Goal: Task Accomplishment & Management: Use online tool/utility

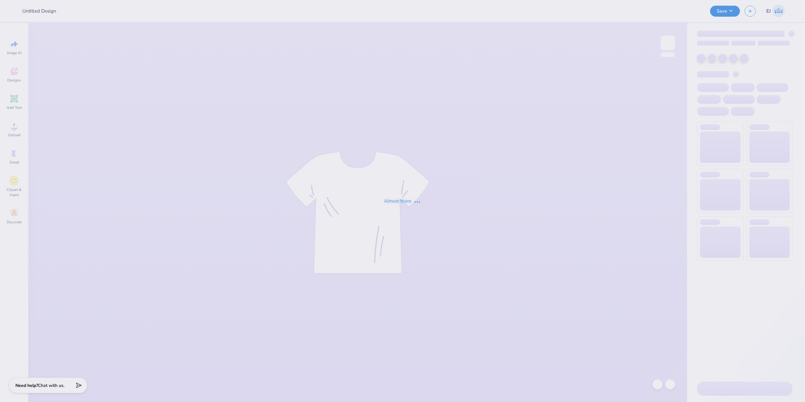
type input "ZBT Conert"
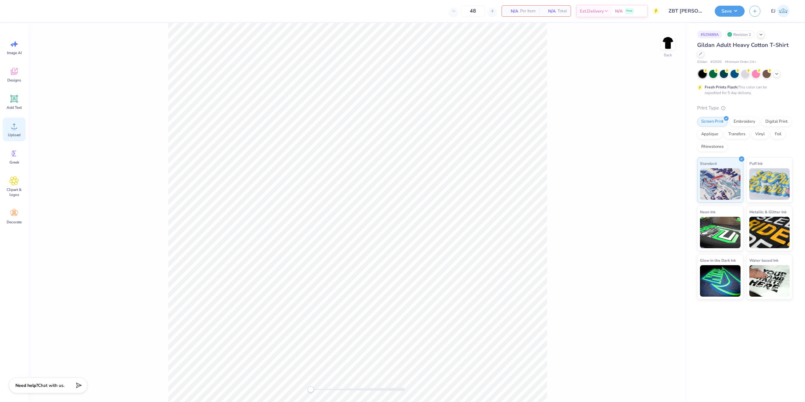
click at [16, 127] on icon at bounding box center [13, 125] width 9 height 9
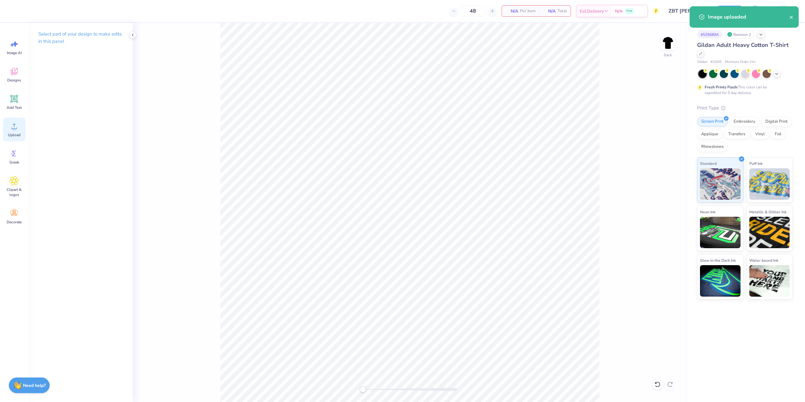
click at [12, 124] on icon at bounding box center [13, 125] width 9 height 9
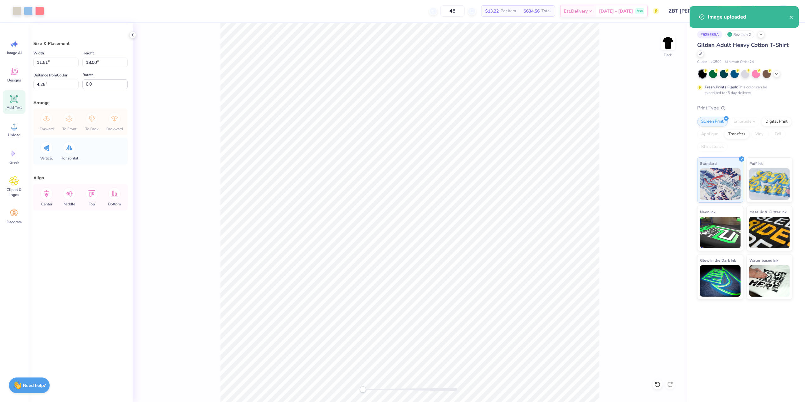
click at [10, 98] on icon at bounding box center [13, 98] width 9 height 9
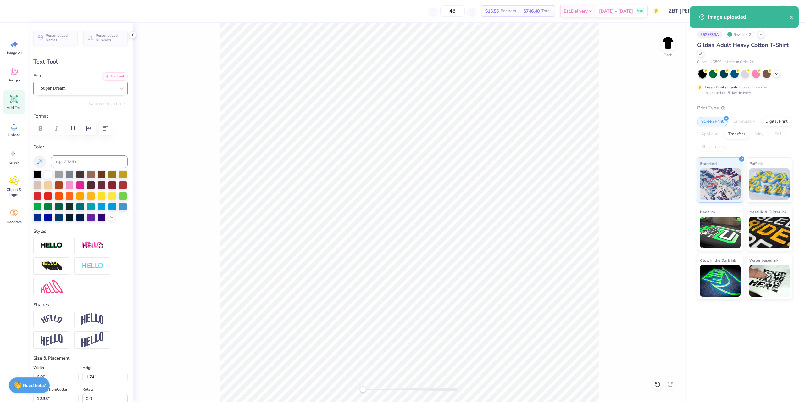
click at [77, 87] on div "Super Dream" at bounding box center [78, 88] width 76 height 10
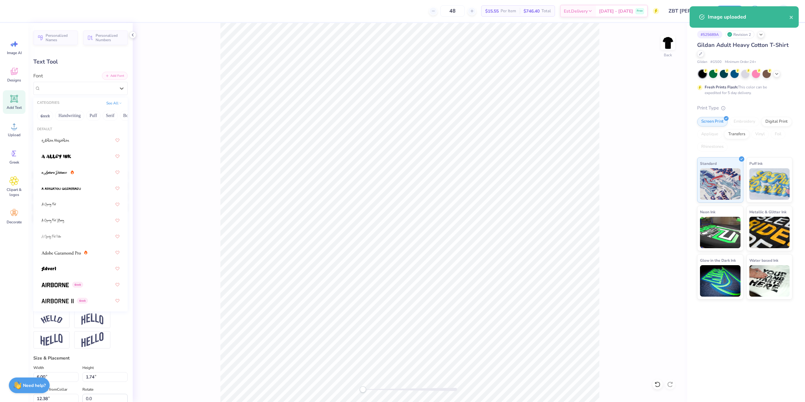
click at [109, 75] on icon "button" at bounding box center [107, 76] width 4 height 4
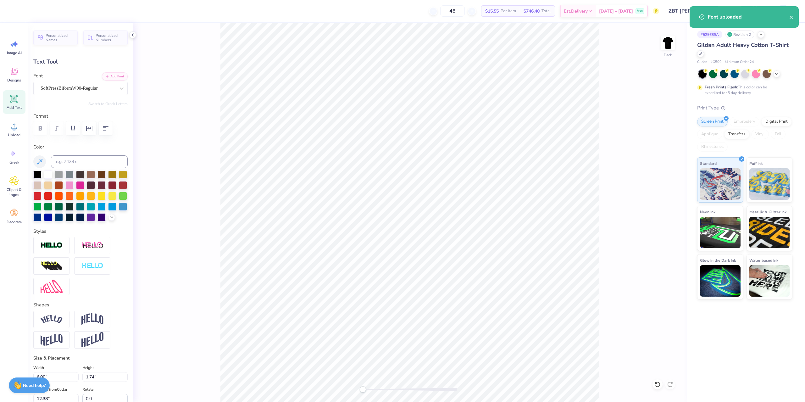
paste textarea "1 EDGECLIFF PLACE"
type textarea "1 EDGECLIFF PLACE"
type input "7.02"
type input "1.15"
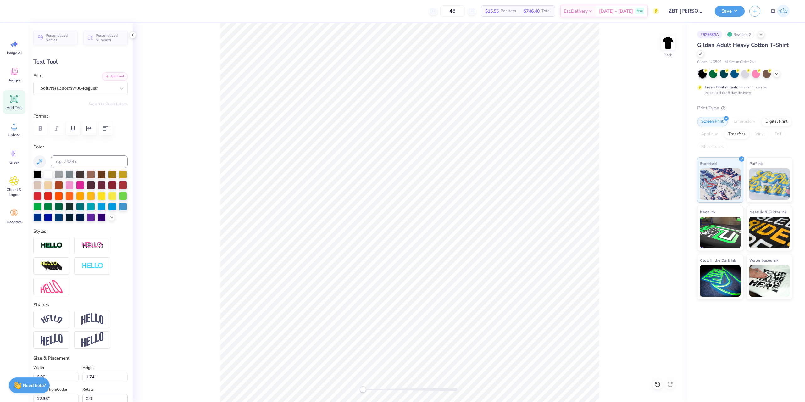
type input "13.13"
type input "6.05"
type input "0.99"
type input "20.44"
drag, startPoint x: 362, startPoint y: 390, endPoint x: 394, endPoint y: 387, distance: 32.6
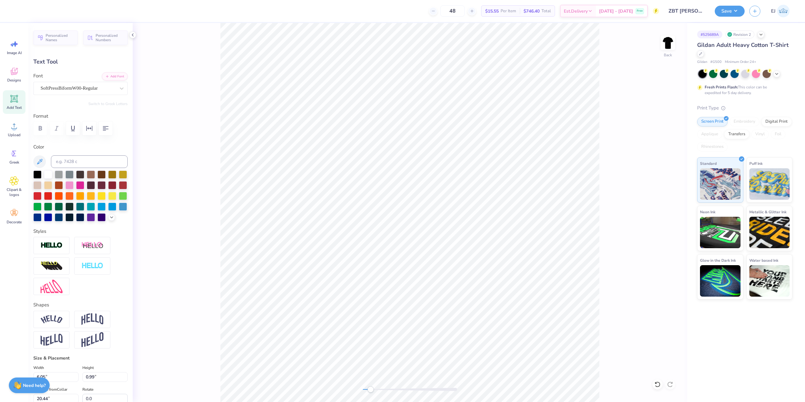
click at [370, 391] on div "Accessibility label" at bounding box center [370, 389] width 6 height 6
type input "5.86"
type input "0.96"
type input "20.39"
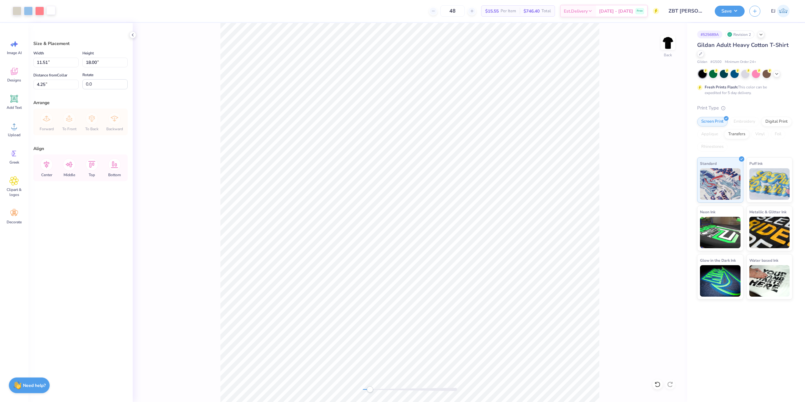
click at [50, 10] on div at bounding box center [51, 10] width 9 height 9
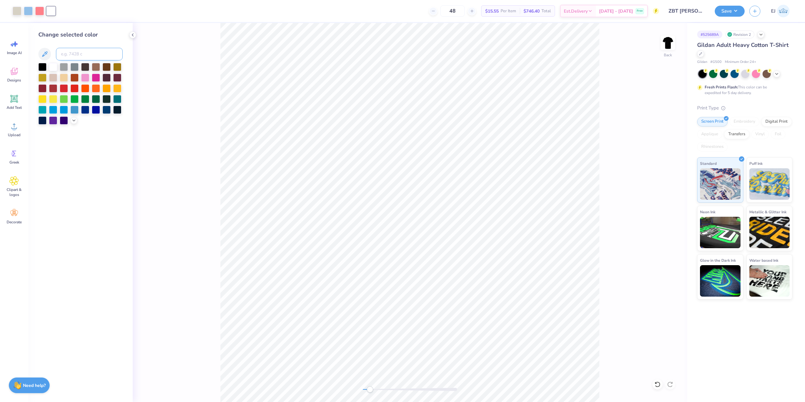
drag, startPoint x: 74, startPoint y: 56, endPoint x: 82, endPoint y: 57, distance: 8.0
click at [74, 55] on input at bounding box center [89, 54] width 67 height 13
type input "283"
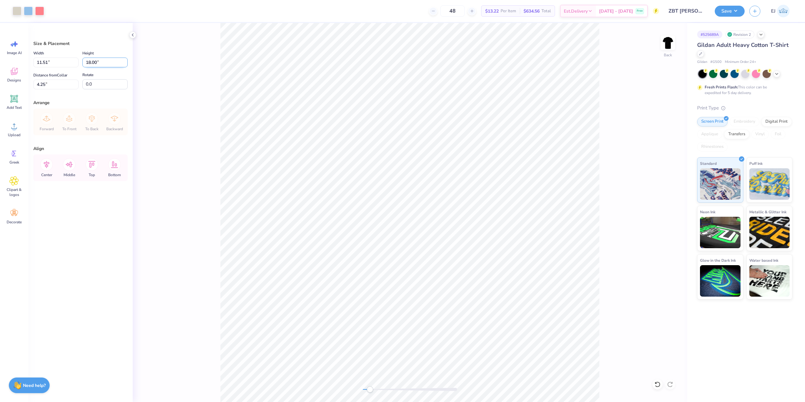
click at [101, 60] on input "18.00" at bounding box center [104, 63] width 45 height 10
type input "15"
type input "9.59"
type input "15.00"
type input "3.00"
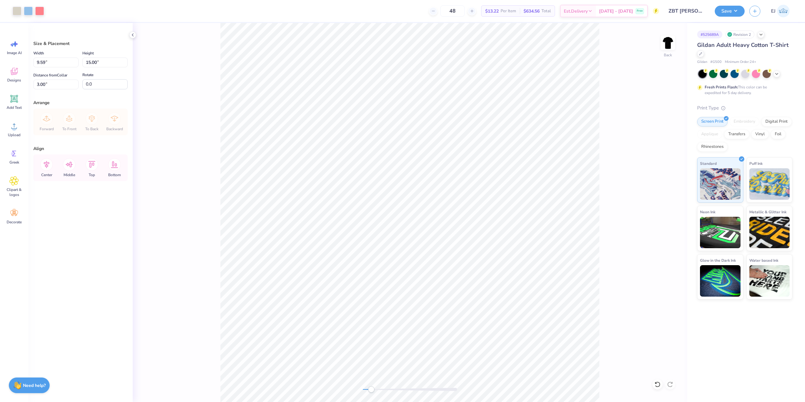
drag, startPoint x: 371, startPoint y: 389, endPoint x: 201, endPoint y: 371, distance: 171.4
click at [201, 371] on div "Back" at bounding box center [410, 212] width 554 height 379
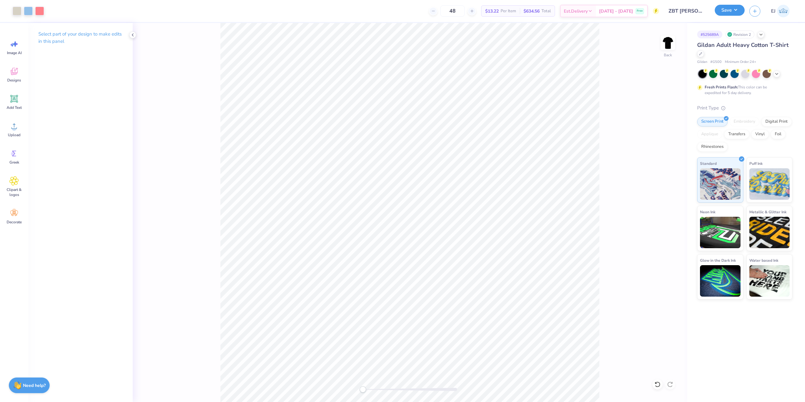
click at [736, 16] on div "Save" at bounding box center [730, 11] width 30 height 11
click at [731, 17] on div "Save EJ" at bounding box center [760, 11] width 90 height 22
drag, startPoint x: 732, startPoint y: 14, endPoint x: 731, endPoint y: 17, distance: 3.3
click at [731, 16] on div "Save" at bounding box center [730, 11] width 30 height 11
click at [732, 14] on button "Save" at bounding box center [730, 10] width 30 height 11
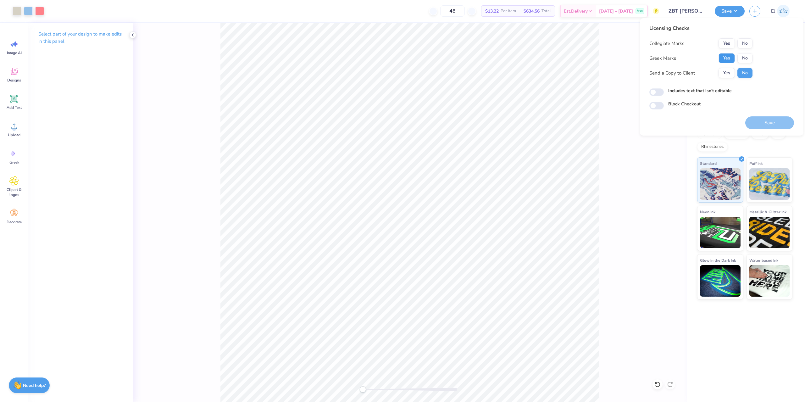
click at [729, 54] on button "Yes" at bounding box center [727, 58] width 16 height 10
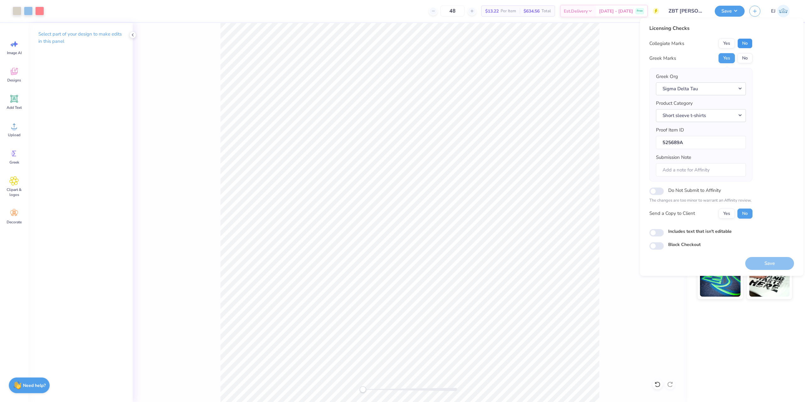
click at [745, 42] on button "No" at bounding box center [744, 43] width 15 height 10
click at [763, 263] on button "Save" at bounding box center [769, 263] width 49 height 13
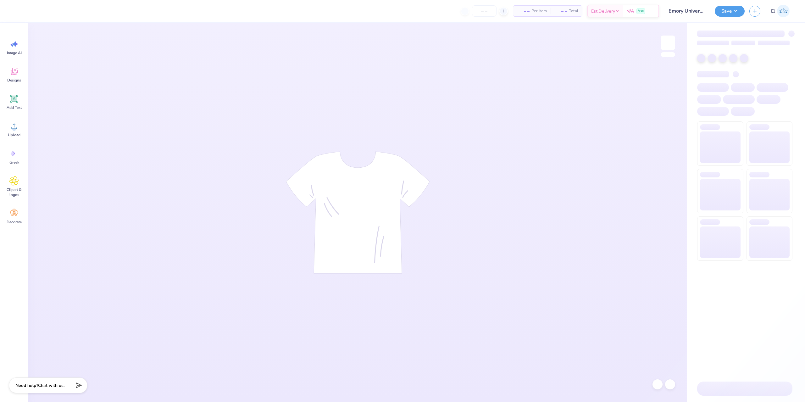
type input "Emory University : [PERSON_NAME]"
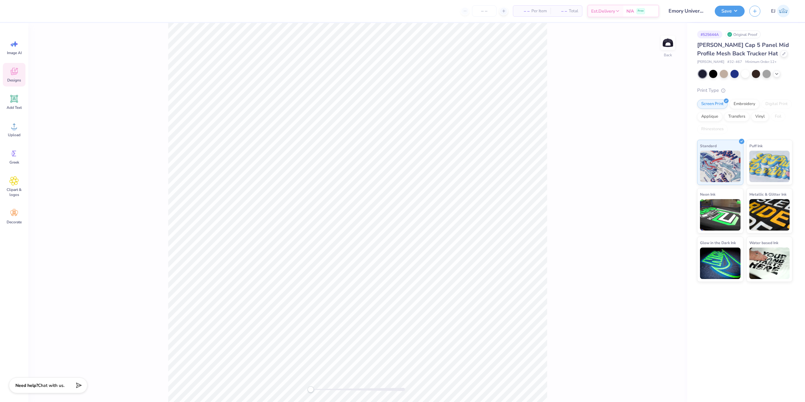
click at [17, 67] on icon at bounding box center [13, 71] width 9 height 9
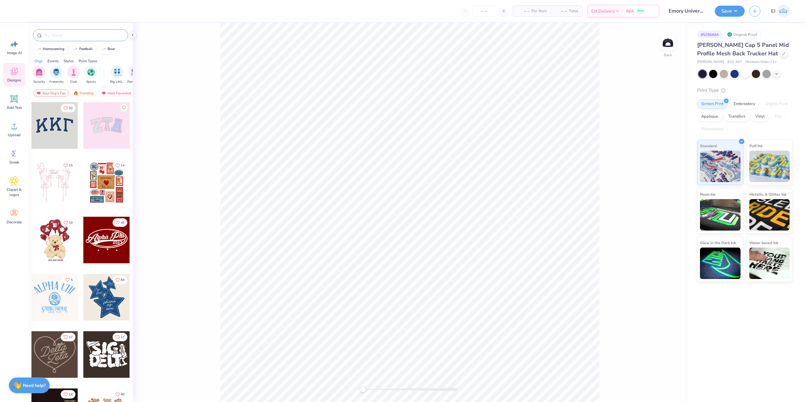
drag, startPoint x: 77, startPoint y: 36, endPoint x: 91, endPoint y: 33, distance: 14.3
click at [77, 37] on input "text" at bounding box center [83, 35] width 80 height 6
type input "alpha chi recruitment"
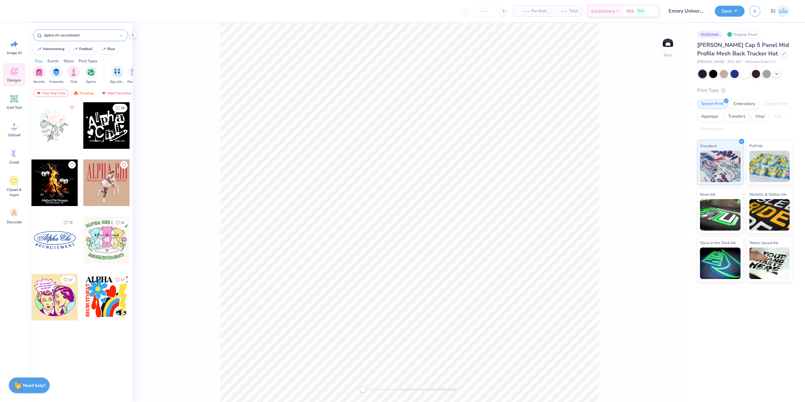
click at [96, 122] on div at bounding box center [106, 125] width 47 height 47
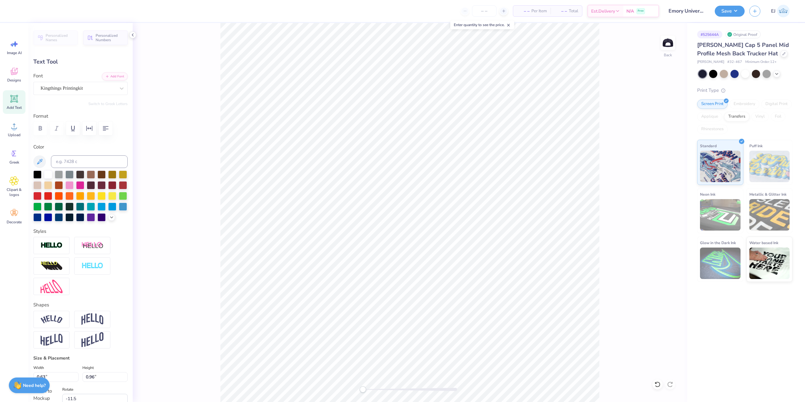
type textarea "S"
type input "0.74"
type input "0.91"
type input "-9.8"
type textarea "G"
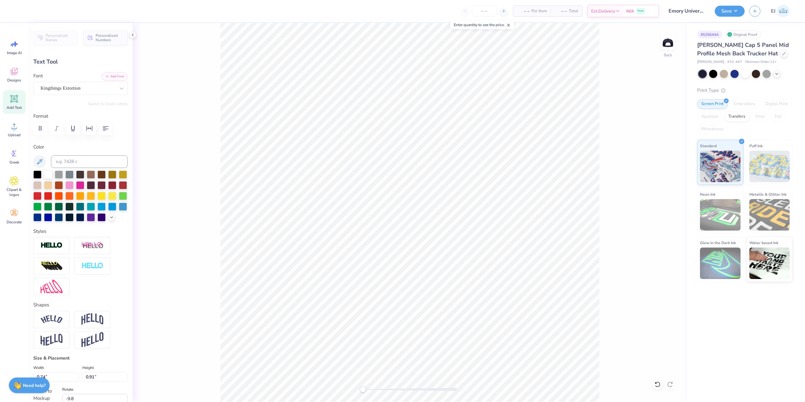
type textarea "g"
type input "0.47"
type input "0.84"
type input "0.0"
type input "0.74"
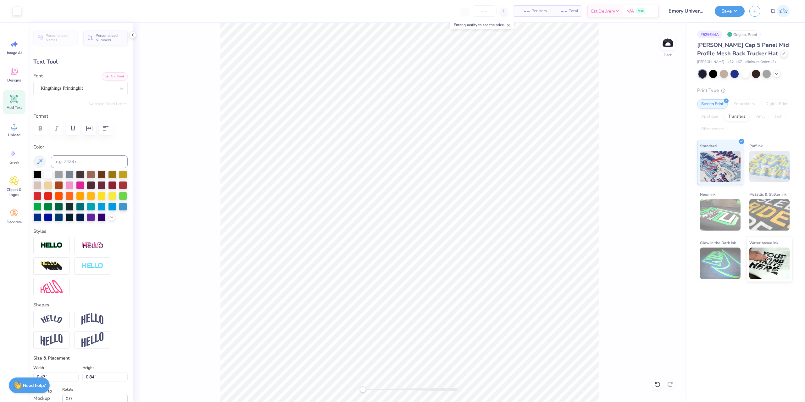
type input "0.69"
type input "0.68"
type input "1.23"
type input "1.7"
type textarea "D"
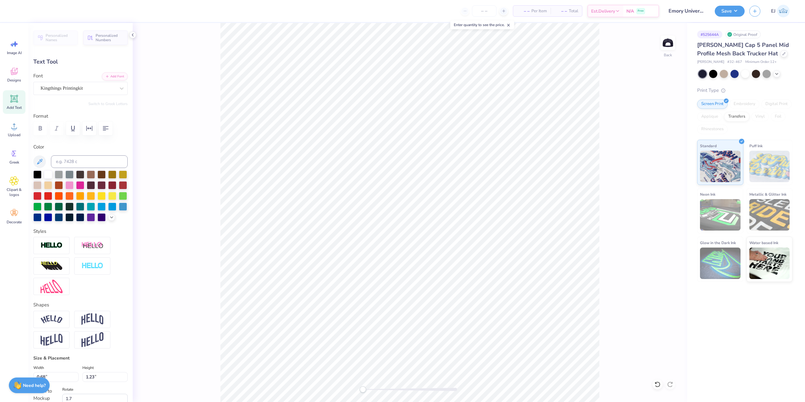
type textarea "d"
type textarea "D"
type textarea "d"
type input "0.70"
type input "0.84"
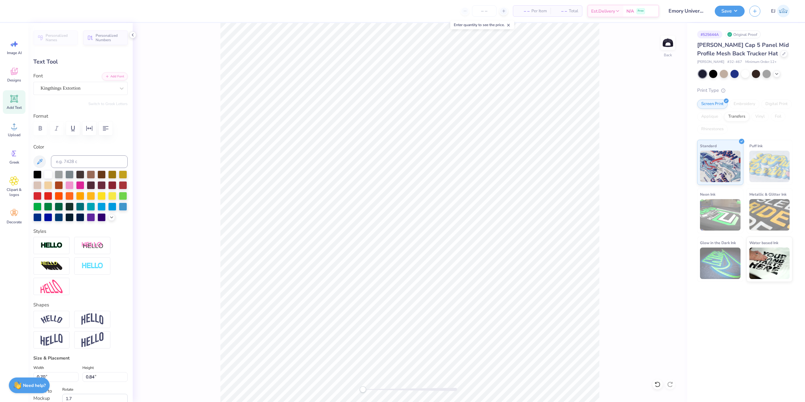
type input "-9.2"
type textarea "E"
type input "0.0"
type input "0.63"
type input "0.89"
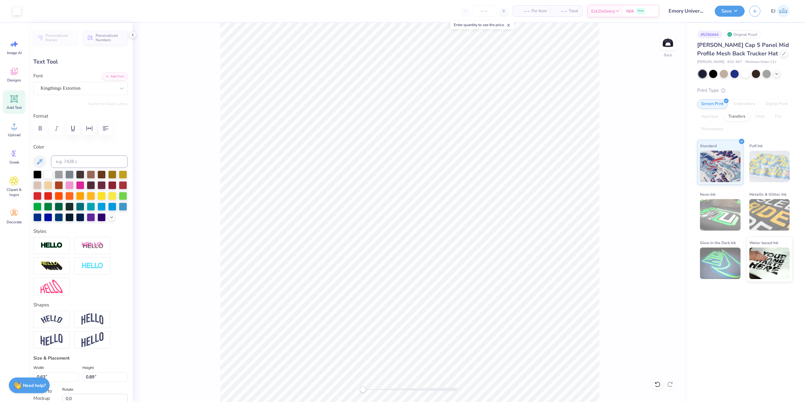
type input "-9.2"
type input "0.39"
type input "0.96"
type input "-10.3"
type textarea "L"
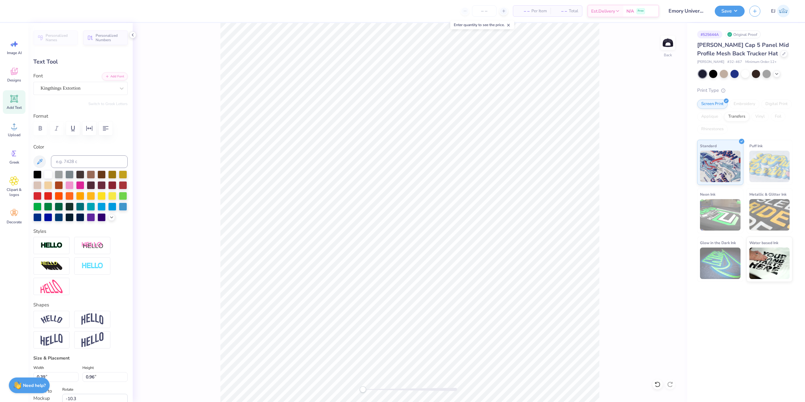
type textarea ";"
type textarea "l"
type textarea "L"
type input "0.60"
type input "0.87"
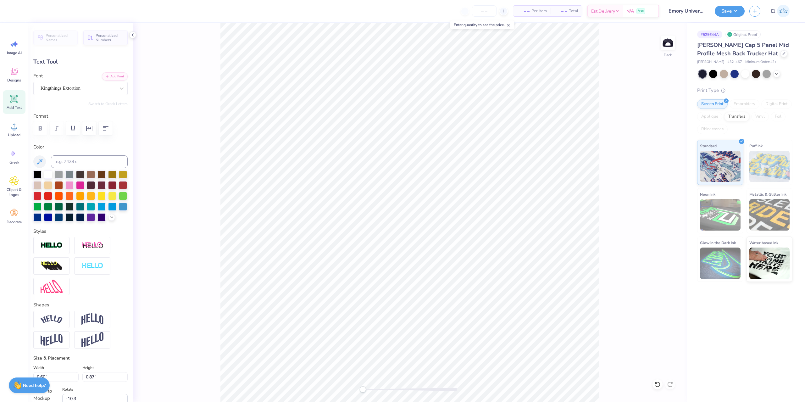
type textarea "t"
type input "0.0"
type input "0.71"
type input "0.79"
type input "-9.8"
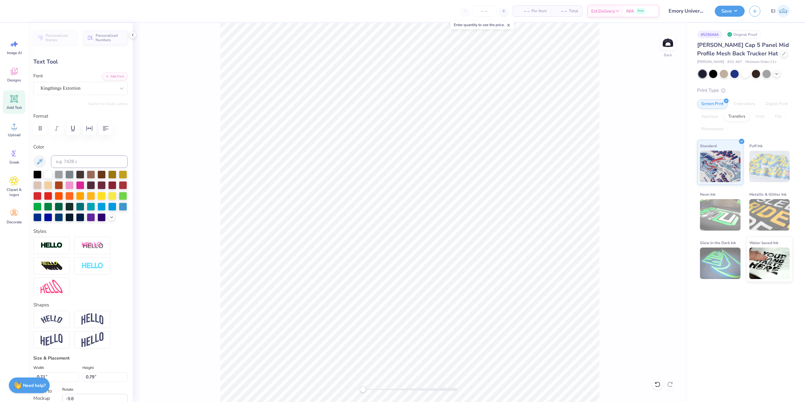
type input "0.28"
type input "0.81"
type input "0.0"
type input "0.70"
type input "1.02"
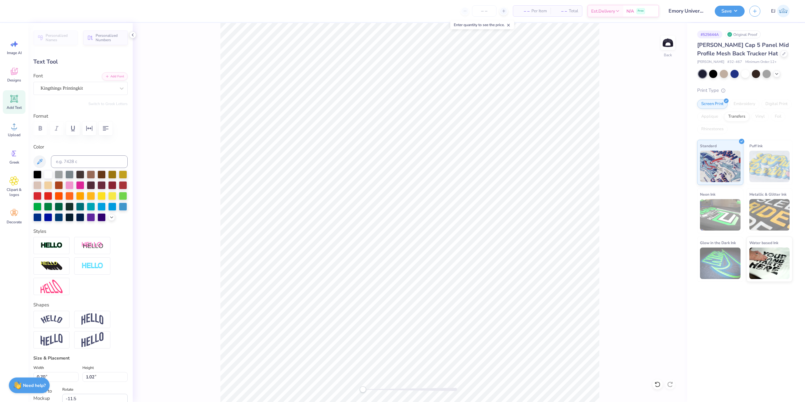
type input "0.0"
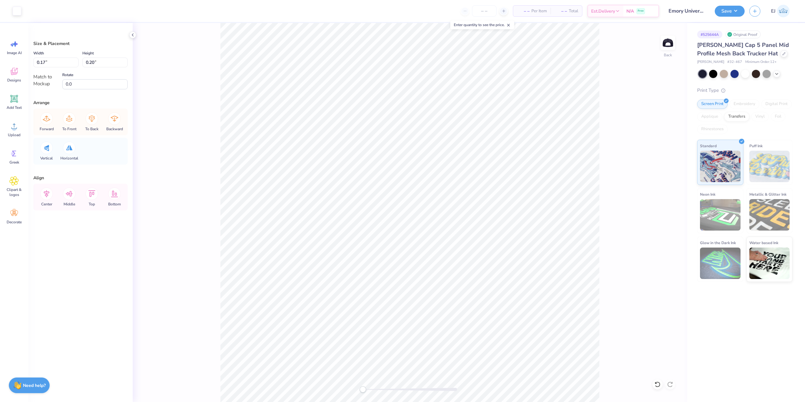
type input "0.22"
type input "0.24"
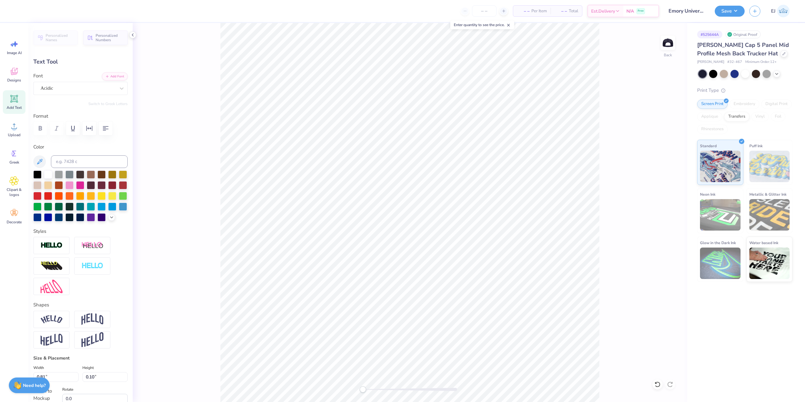
type textarea "CRUSH"
click at [373, 390] on div at bounding box center [410, 389] width 94 height 3
type input "0.63"
type input "0.16"
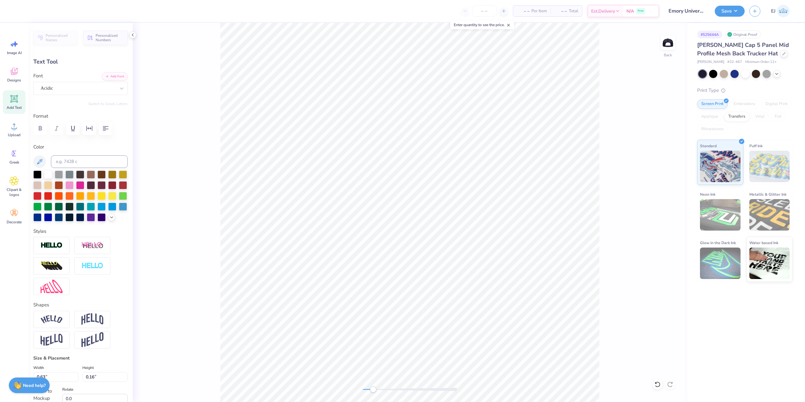
type input "0.60"
type input "0.87"
type input "-10.3"
type input "0.63"
type input "0.16"
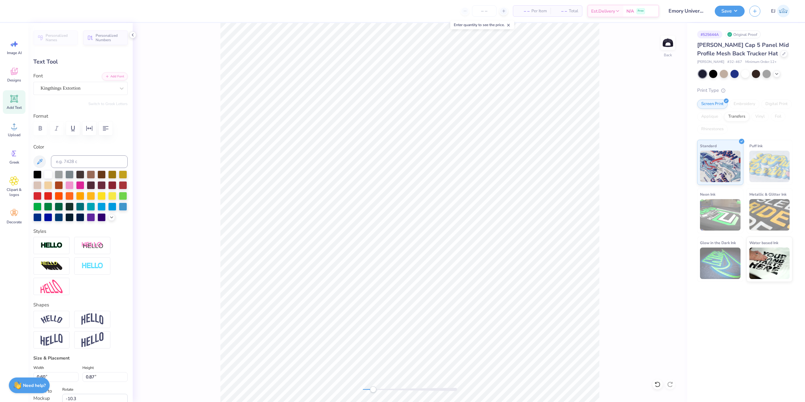
type input "0.0"
type input "0.60"
type input "0.87"
type input "0.0"
type input "0.63"
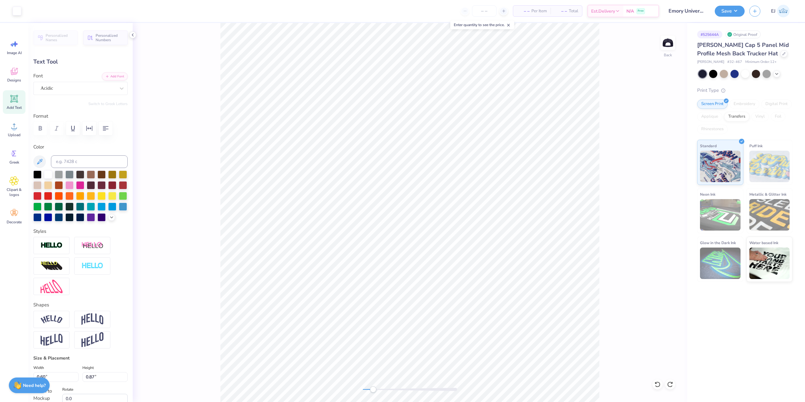
type input "0.16"
type textarea "f"
type textarea "FALL 2025"
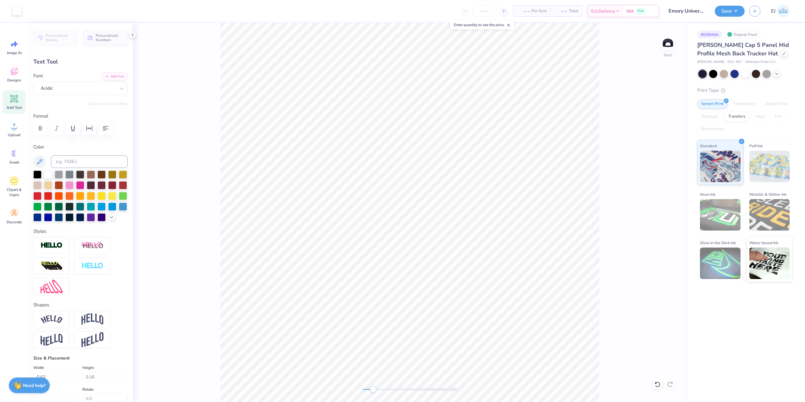
type input "1.00"
click at [312, 378] on div "Back" at bounding box center [410, 212] width 554 height 379
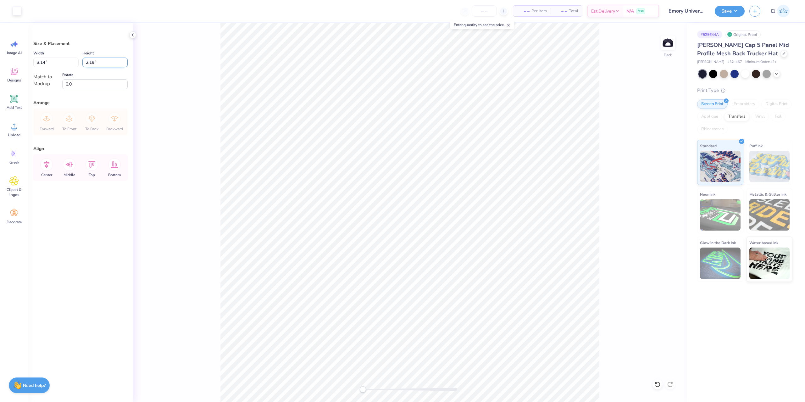
click at [96, 64] on input "2.19" at bounding box center [104, 63] width 45 height 10
type input "4"
type input "2.5"
type input "3.58"
type input "2.50"
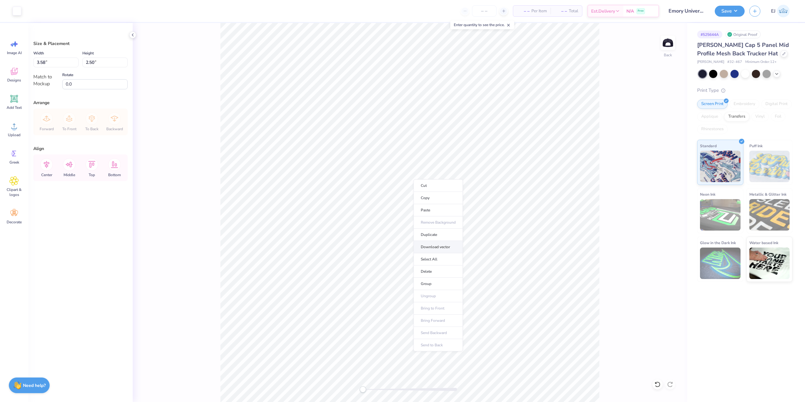
click at [444, 249] on li "Download vector" at bounding box center [437, 247] width 49 height 12
drag, startPoint x: 726, startPoint y: 14, endPoint x: 728, endPoint y: 16, distance: 3.3
click at [728, 13] on button "Save" at bounding box center [730, 11] width 30 height 11
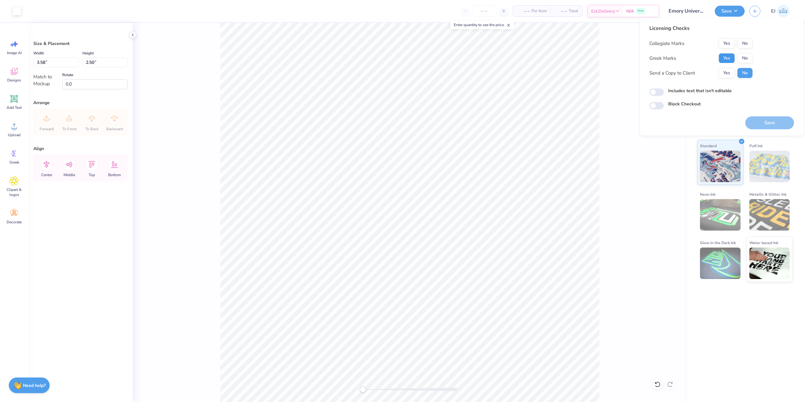
click at [729, 55] on button "Yes" at bounding box center [727, 58] width 16 height 10
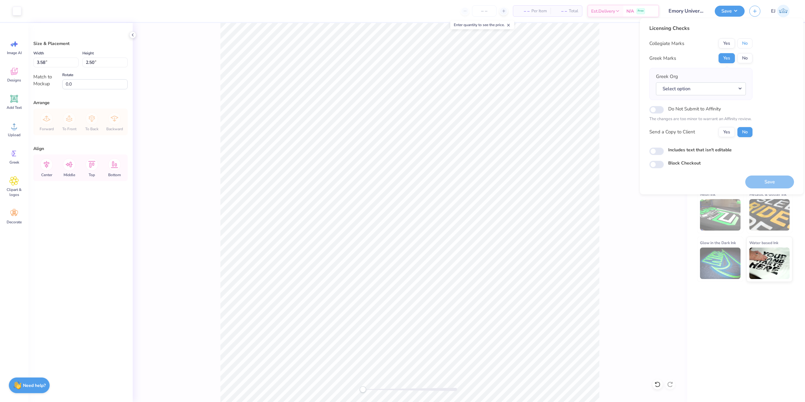
click at [742, 49] on div "Collegiate Marks Yes No Greek Marks Yes No Greek Org Select option Do Not Submi…" at bounding box center [700, 87] width 103 height 99
click at [722, 87] on button "Select option" at bounding box center [701, 88] width 90 height 13
drag, startPoint x: 694, startPoint y: 179, endPoint x: 708, endPoint y: 178, distance: 13.5
click at [694, 178] on link "Sigma Delta Tau" at bounding box center [700, 179] width 85 height 10
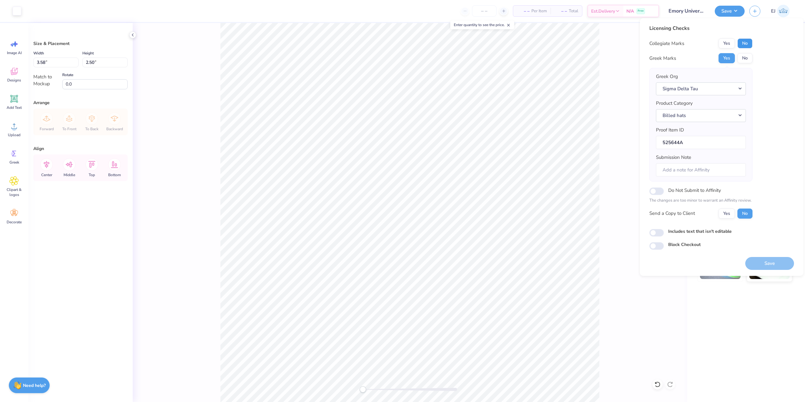
click at [745, 42] on button "No" at bounding box center [744, 43] width 15 height 10
click at [775, 261] on button "Save" at bounding box center [769, 263] width 49 height 13
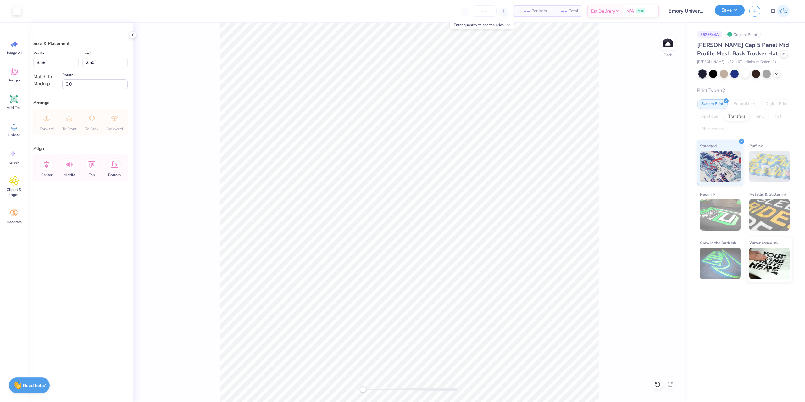
click at [724, 13] on button "Save" at bounding box center [730, 10] width 30 height 11
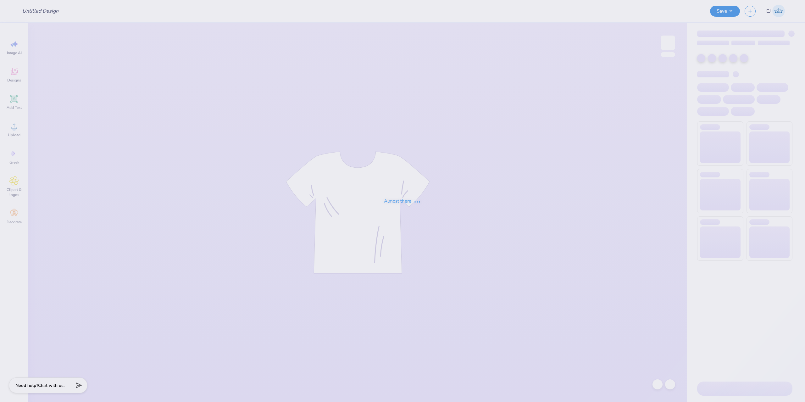
type input "ZBT [PERSON_NAME]"
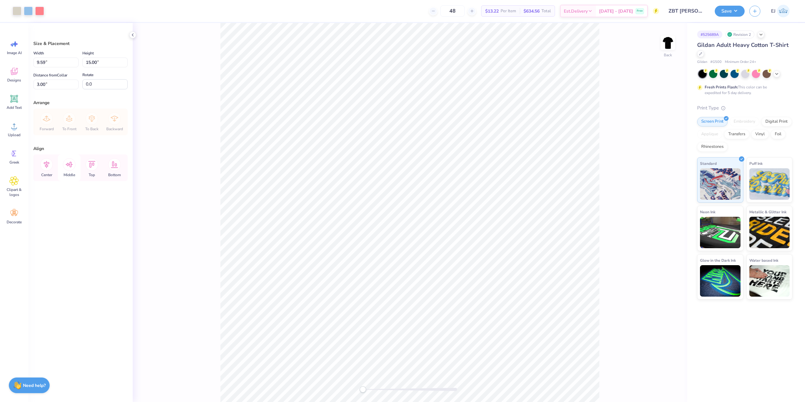
click at [66, 168] on icon at bounding box center [69, 164] width 13 height 13
type input "5.75"
click at [45, 166] on icon at bounding box center [47, 164] width 6 height 7
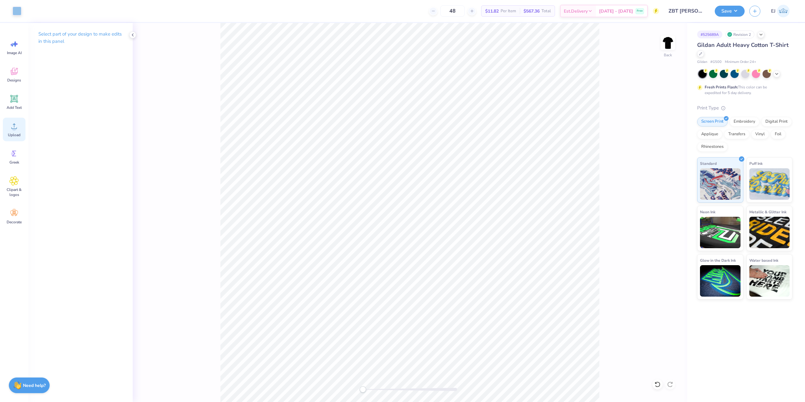
click at [18, 132] on span "Upload" at bounding box center [14, 134] width 13 height 5
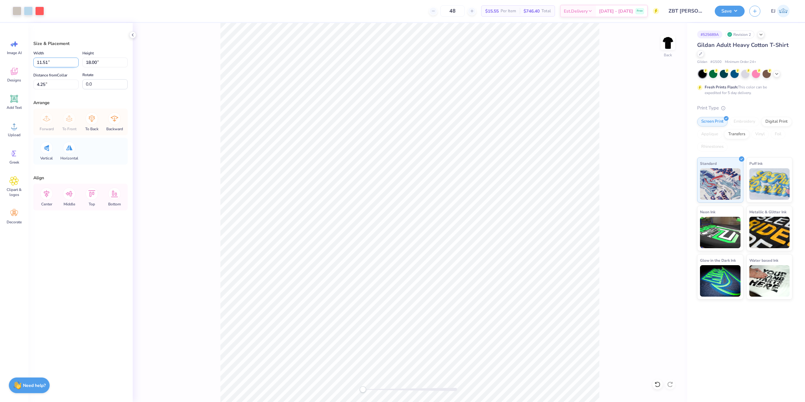
click at [49, 60] on input "11.51" at bounding box center [55, 63] width 45 height 10
type input "1"
type input "15"
type input "9.59"
type input "15.00"
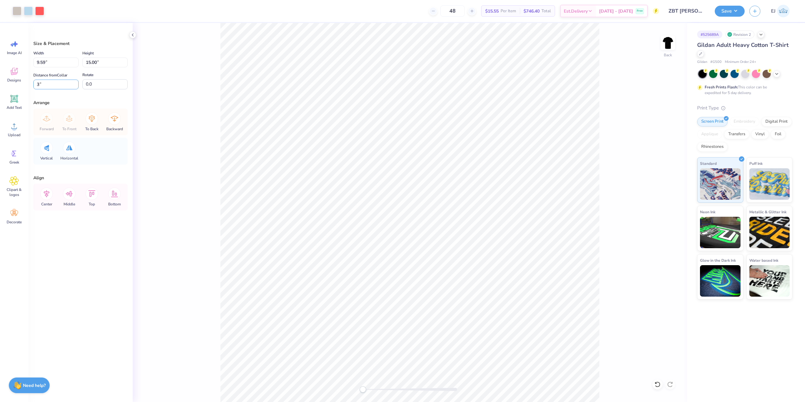
type input "3"
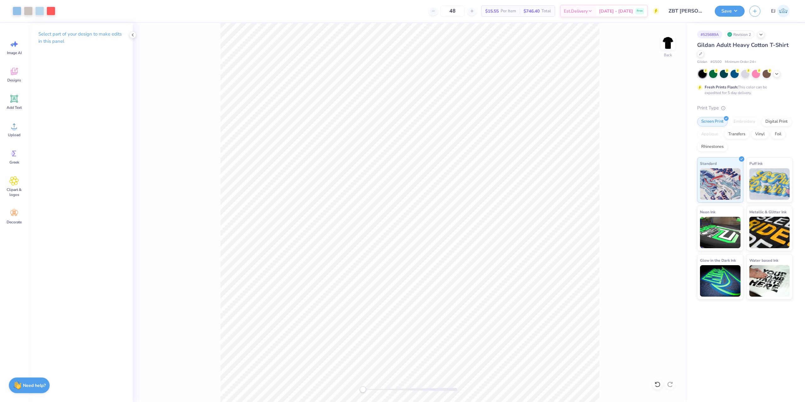
click at [314, 21] on div "Art colors 48 $15.55 Per Item $746.40 Total Est. Delivery [DATE] - [DATE] Free …" at bounding box center [402, 201] width 805 height 402
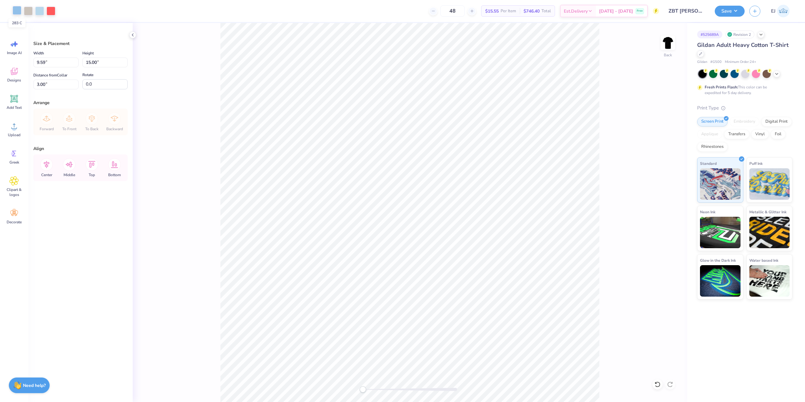
click at [20, 12] on div at bounding box center [17, 10] width 9 height 9
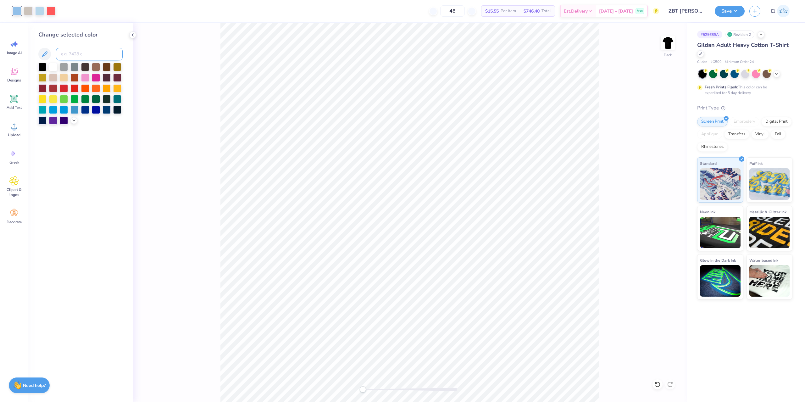
click at [80, 50] on input at bounding box center [89, 54] width 67 height 13
type input "290"
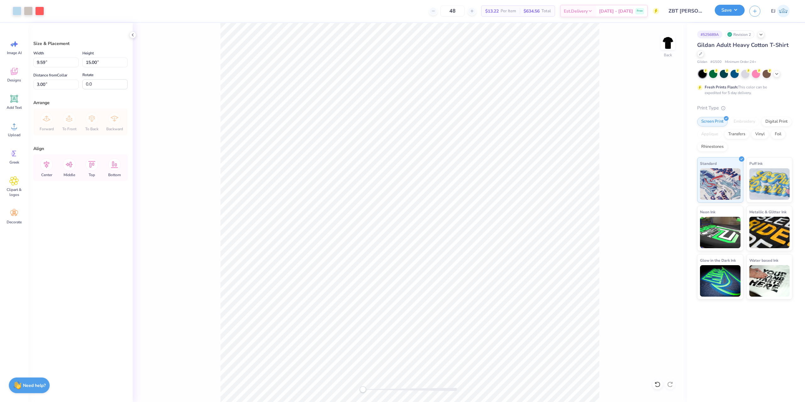
click at [730, 9] on button "Save" at bounding box center [730, 10] width 30 height 11
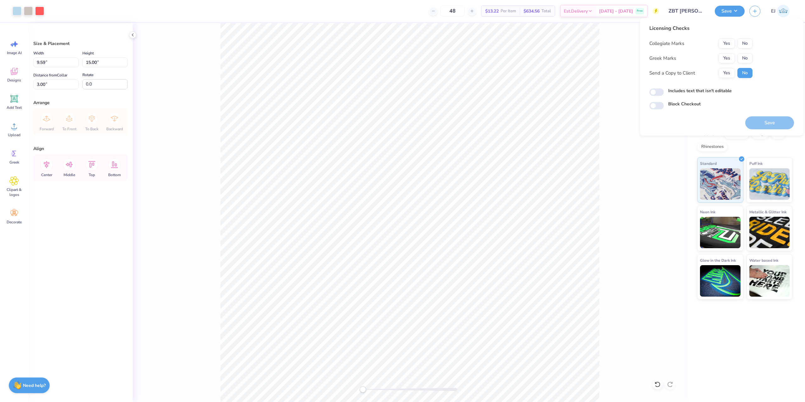
click at [732, 53] on div "Collegiate Marks Yes No Greek Marks Yes No Send a Copy to Client Yes No" at bounding box center [700, 58] width 103 height 40
click at [729, 57] on button "Yes" at bounding box center [727, 58] width 16 height 10
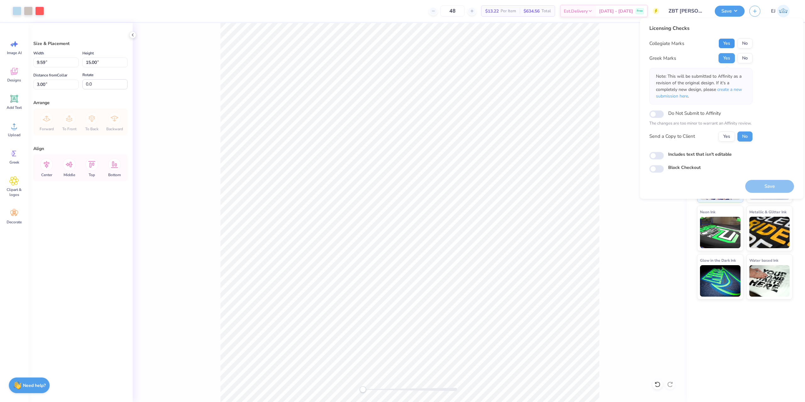
click at [727, 48] on button "Yes" at bounding box center [727, 43] width 16 height 10
click at [752, 186] on button "Save" at bounding box center [769, 186] width 49 height 13
